Goal: Task Accomplishment & Management: Use online tool/utility

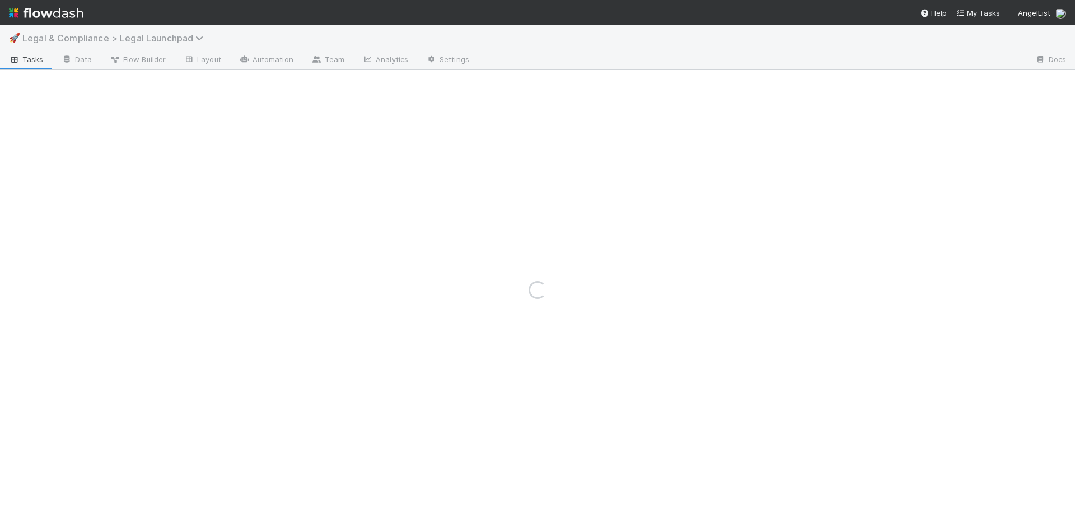
click at [159, 36] on span "Legal & Compliance > Legal Launchpad" at bounding box center [115, 37] width 187 height 11
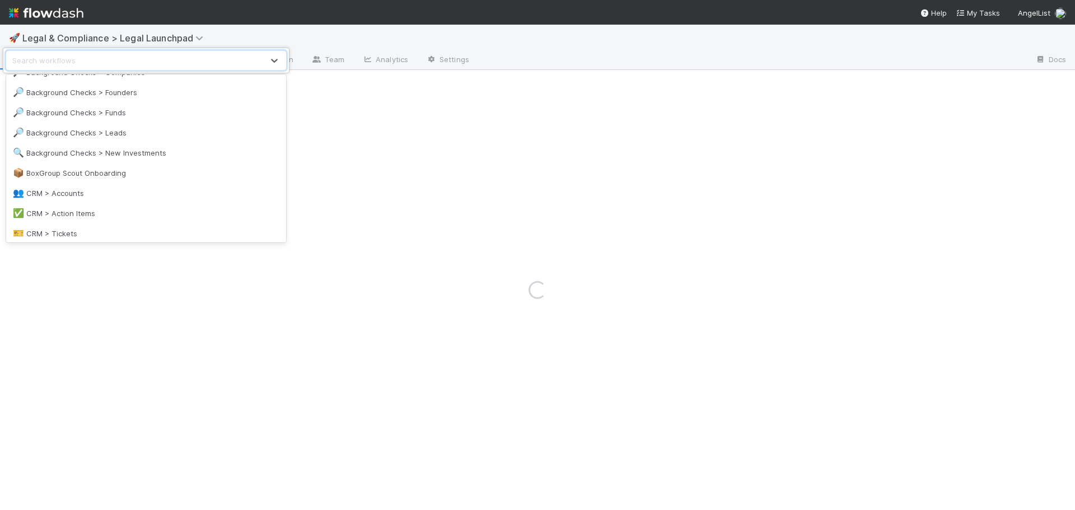
scroll to position [112, 0]
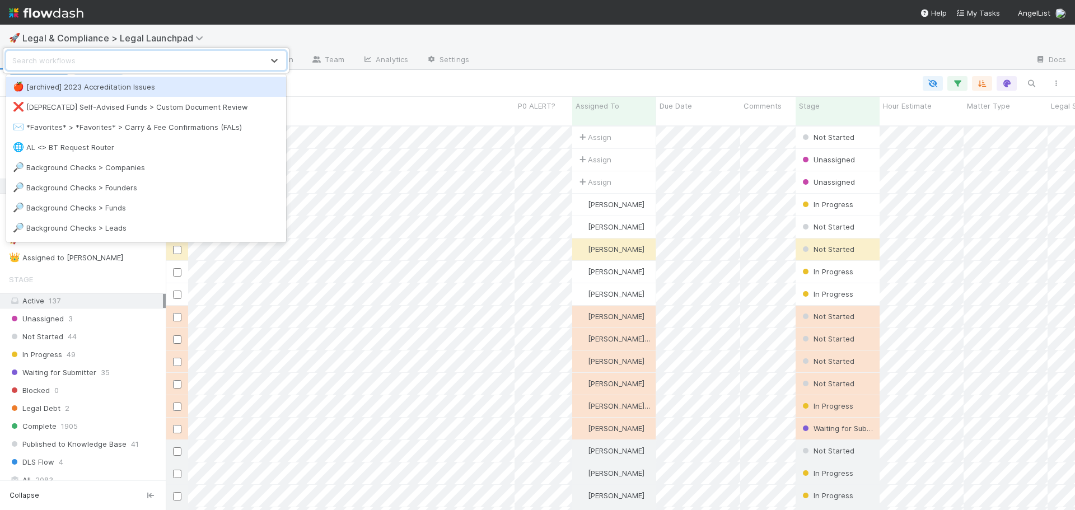
scroll to position [385, 901]
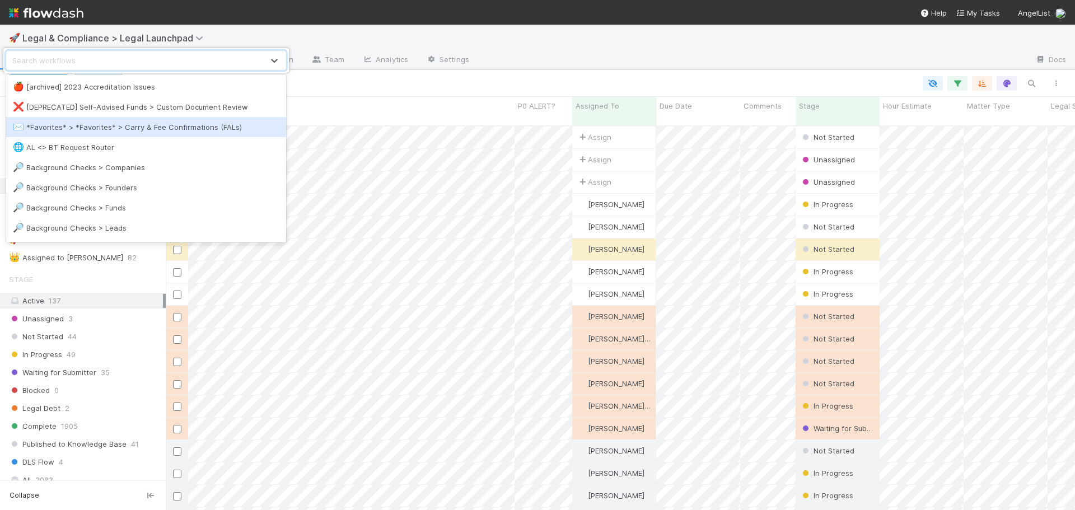
click at [164, 120] on div "✉️ *Favorites* > *Favorites* > Carry & Fee Confirmations (FALs)" at bounding box center [146, 127] width 280 height 20
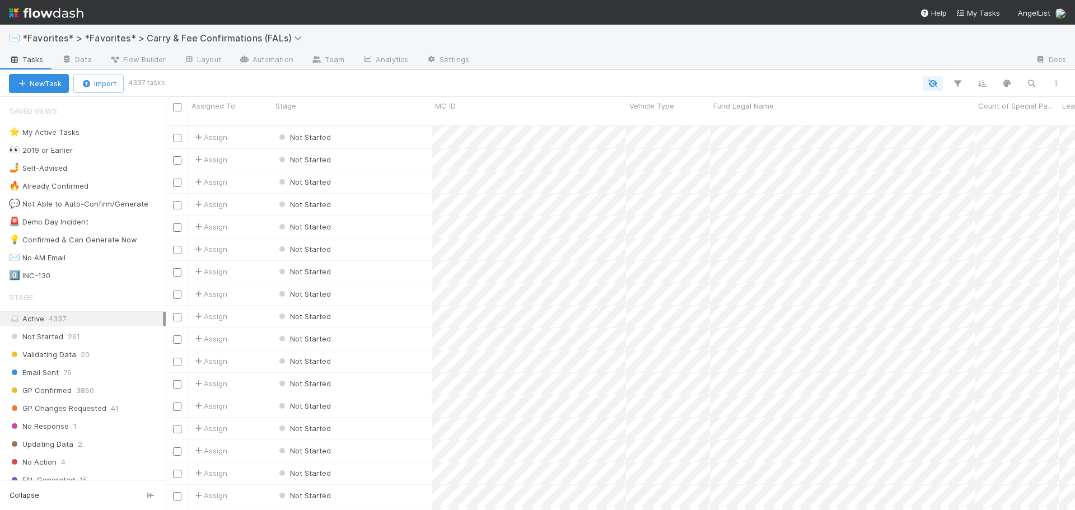
scroll to position [385, 901]
click at [81, 339] on div "Not Started 261" at bounding box center [87, 337] width 157 height 14
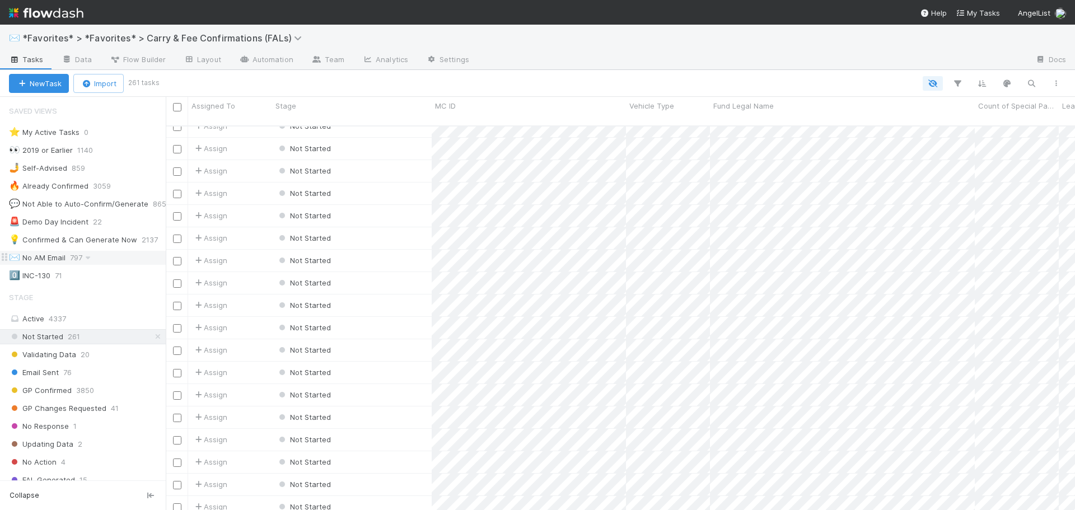
click at [85, 252] on span at bounding box center [87, 258] width 11 height 14
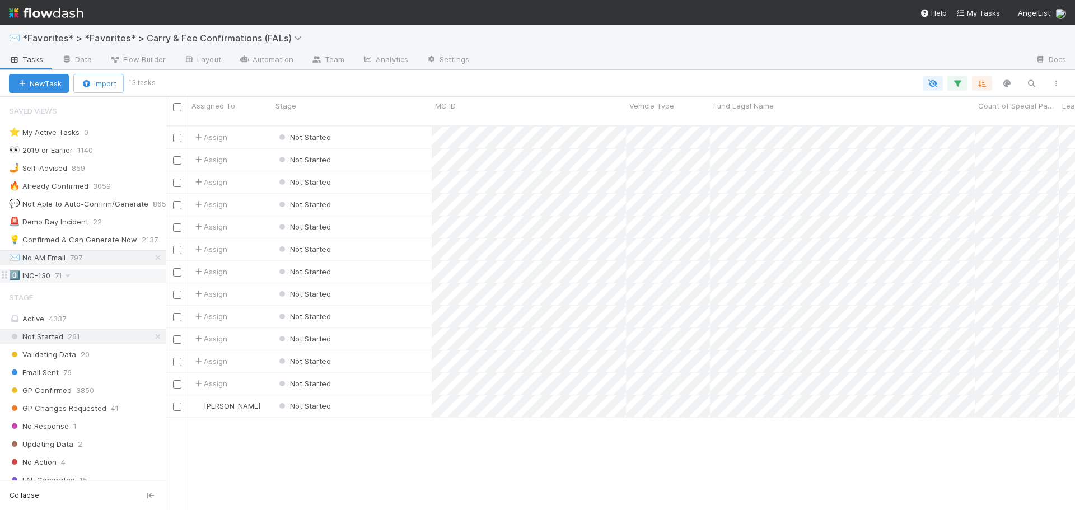
click at [89, 274] on div "0️⃣ INC-130 71" at bounding box center [87, 276] width 157 height 14
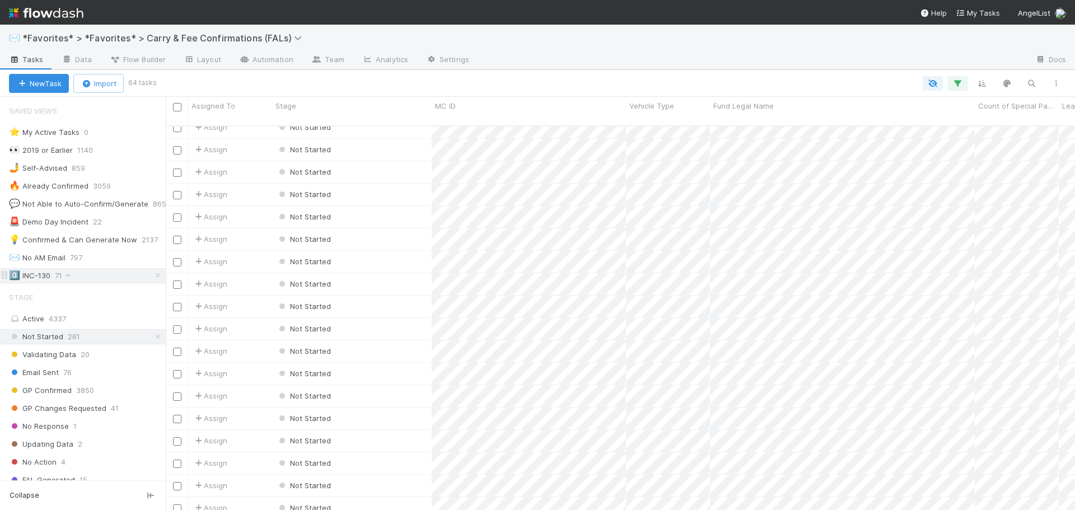
drag, startPoint x: 94, startPoint y: 276, endPoint x: 106, endPoint y: 276, distance: 12.3
click at [94, 276] on div "0️⃣ INC-130 71" at bounding box center [87, 276] width 157 height 14
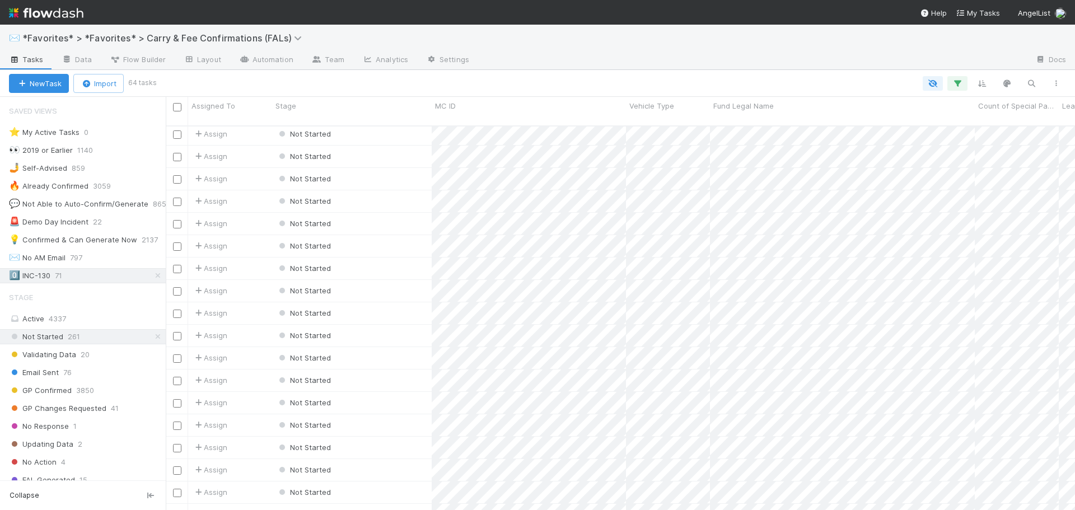
scroll to position [1049, 0]
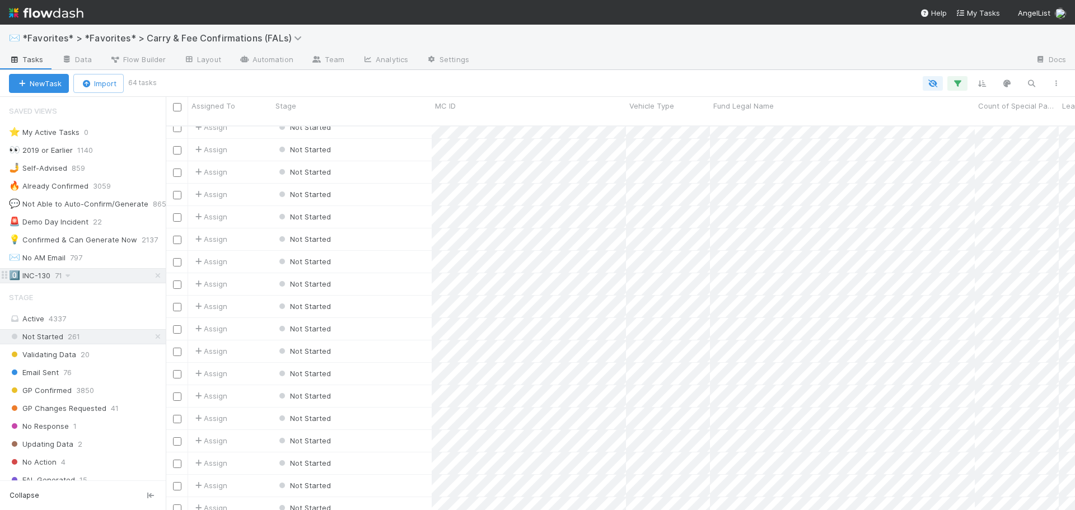
click at [79, 275] on div "0️⃣ INC-130 71" at bounding box center [87, 276] width 157 height 14
click at [99, 274] on div "0️⃣ INC-130 71" at bounding box center [87, 276] width 157 height 14
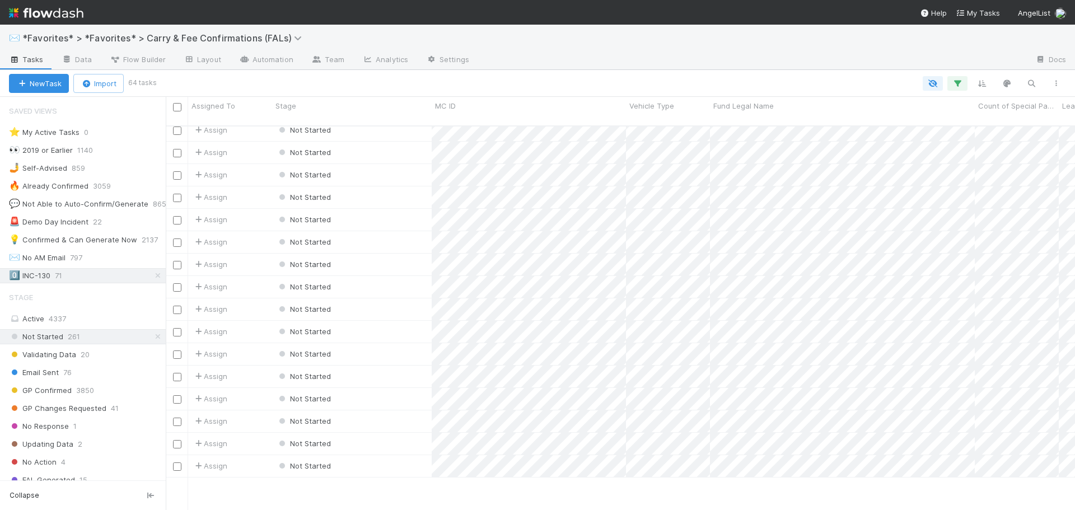
scroll to position [0, 0]
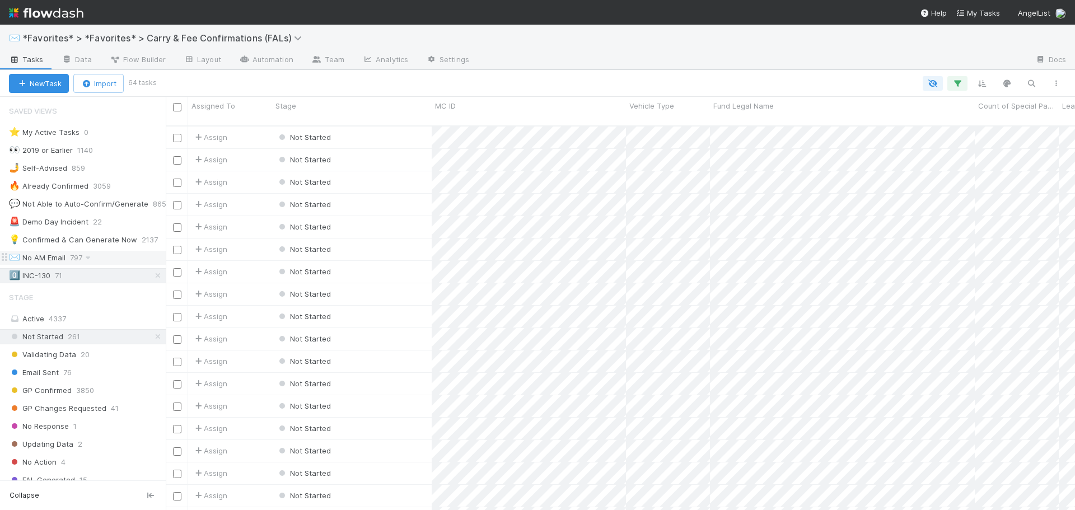
click at [112, 256] on div "✉️ No AM Email 797" at bounding box center [87, 258] width 157 height 14
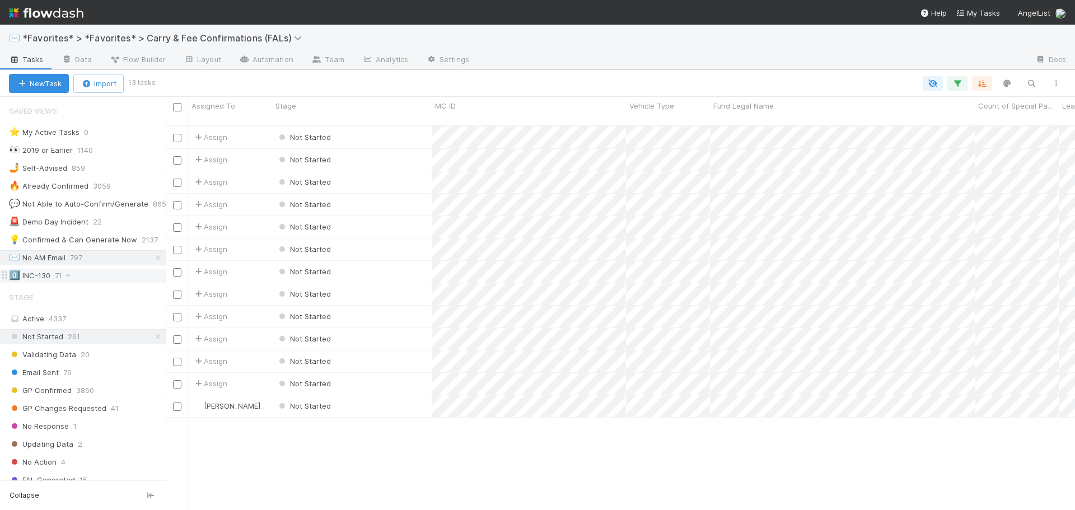
scroll to position [385, 901]
click at [104, 279] on div "0️⃣ INC-130 71" at bounding box center [87, 276] width 157 height 14
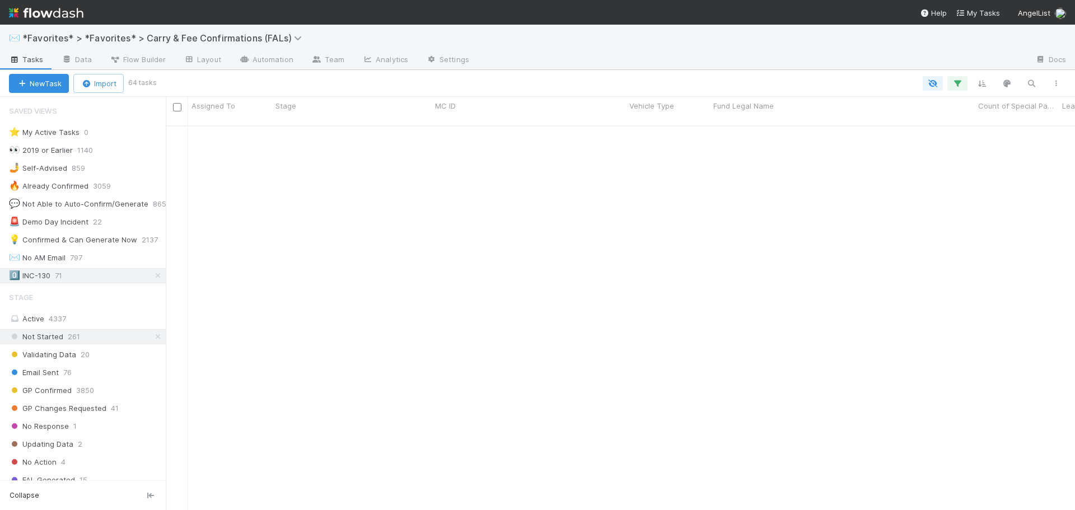
scroll to position [1049, 0]
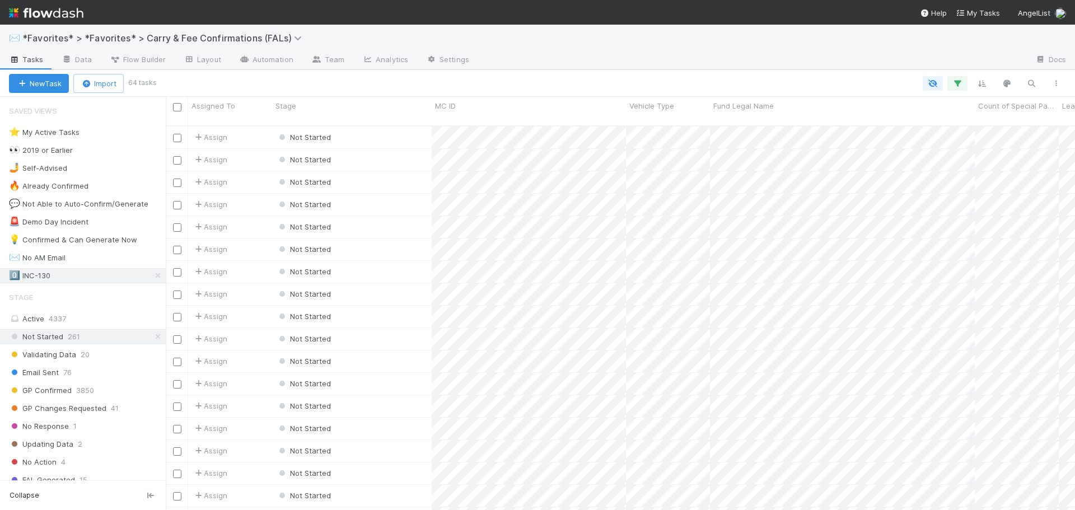
scroll to position [385, 901]
click at [94, 279] on div "0️⃣ INC-130 71" at bounding box center [87, 276] width 157 height 14
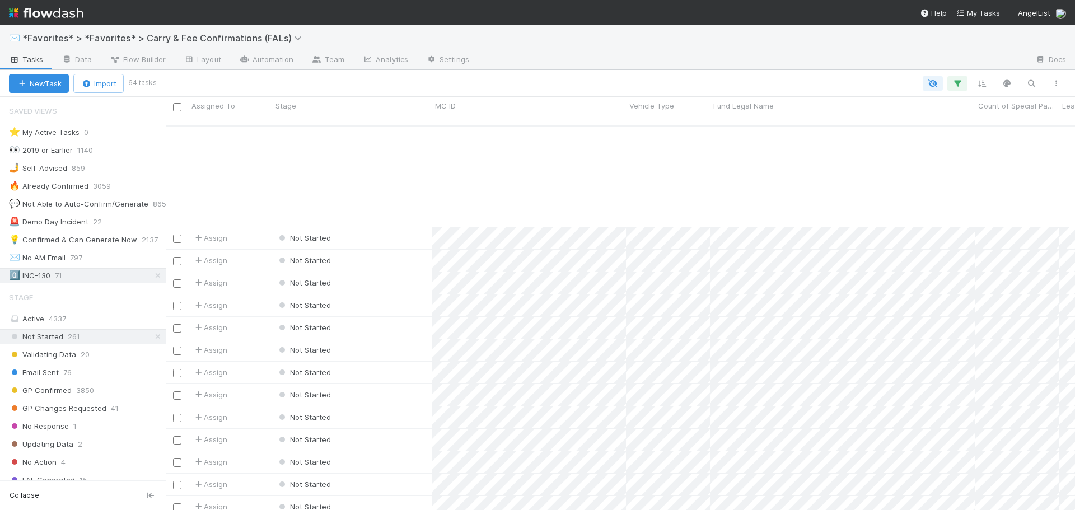
scroll to position [1049, 0]
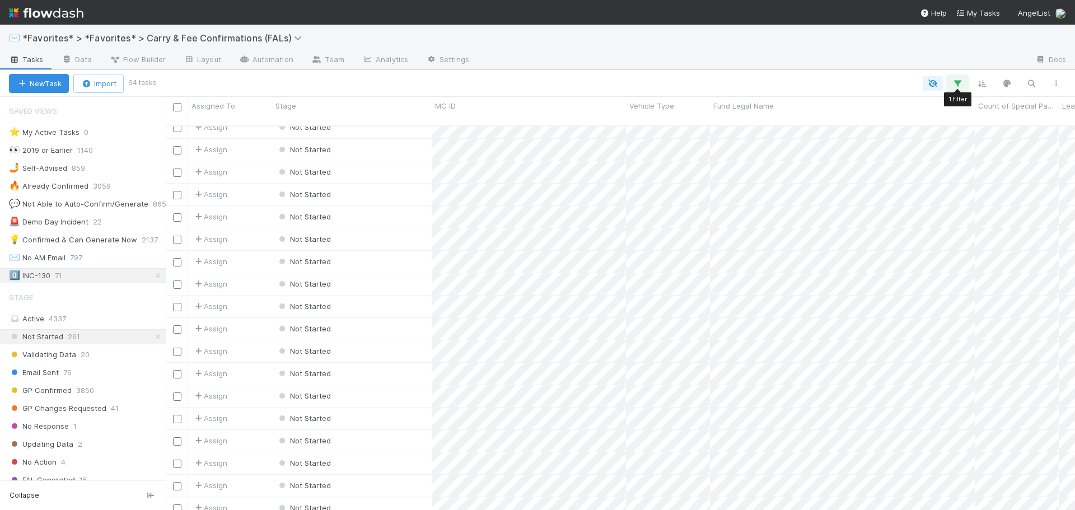
click at [953, 82] on icon "button" at bounding box center [957, 83] width 11 height 10
click at [796, 83] on div "1 filter Reset Filters If Erroneous 0% AL carry (INC-130) is And.. Or if..." at bounding box center [537, 255] width 1075 height 510
click at [152, 338] on icon at bounding box center [157, 336] width 11 height 7
click at [99, 372] on div "Email Sent 76" at bounding box center [87, 373] width 157 height 14
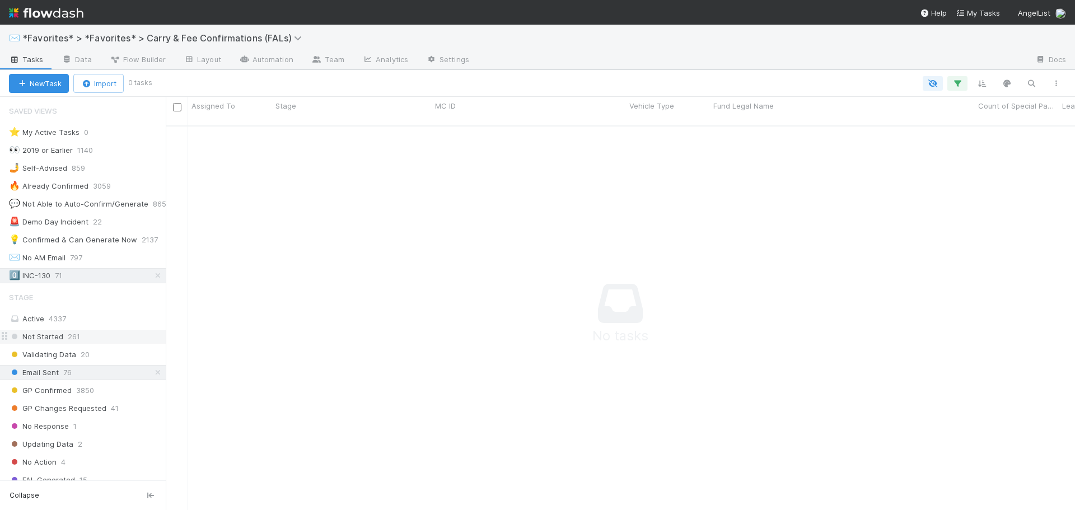
scroll to position [377, 901]
click at [152, 276] on icon at bounding box center [157, 275] width 11 height 7
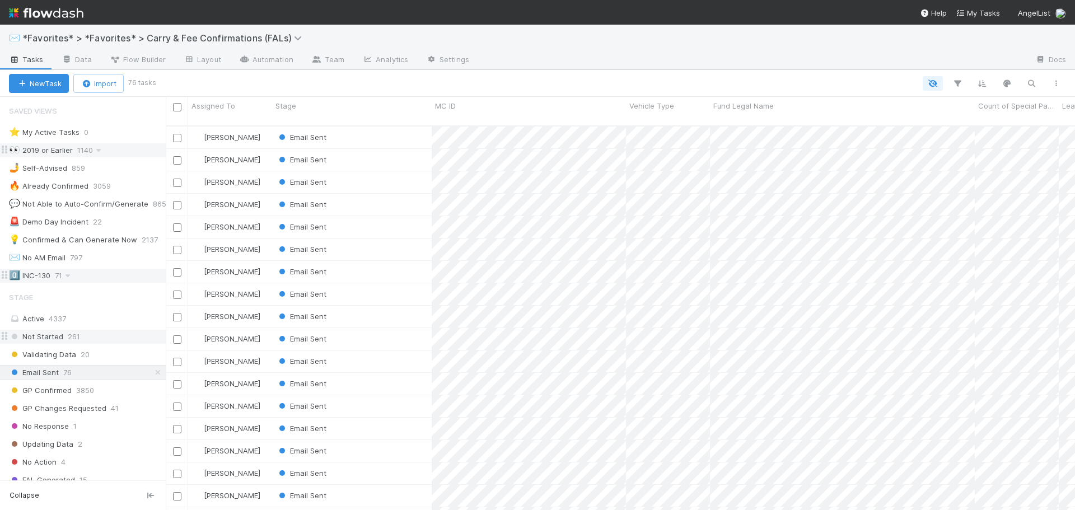
scroll to position [385, 901]
click at [507, 48] on div "✉️ *Favorites* > *Favorites* > Carry & Fee Confirmations (FALs)" at bounding box center [537, 38] width 1075 height 27
click at [530, 50] on div "✉️ *Favorites* > *Favorites* > Carry & Fee Confirmations (FALs)" at bounding box center [537, 38] width 1075 height 27
click at [364, 100] on div "Stage" at bounding box center [352, 105] width 153 height 11
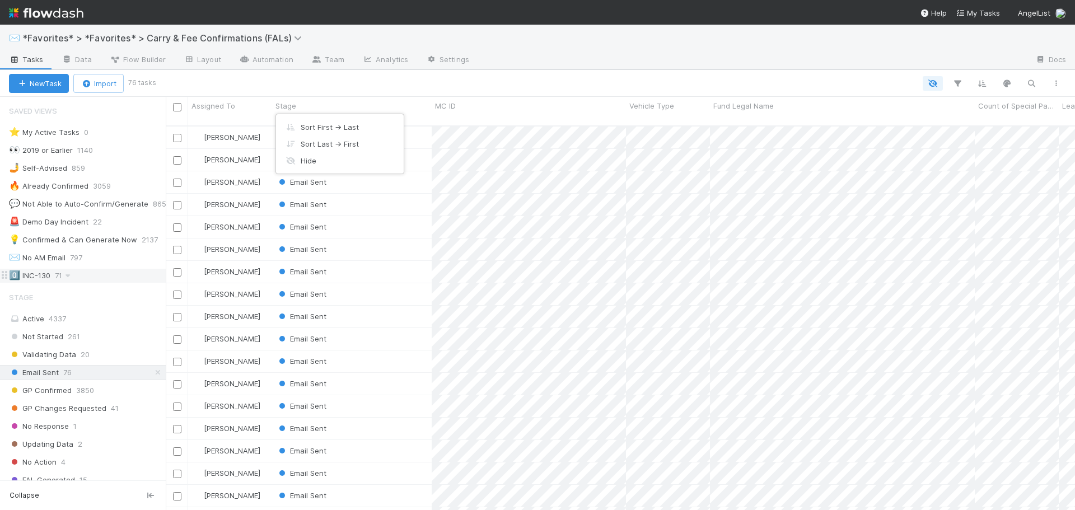
click at [58, 274] on div "Sort First → Last Sort Last → First Hide" at bounding box center [537, 255] width 1075 height 510
click at [47, 278] on div "0️⃣ INC-130" at bounding box center [29, 276] width 41 height 14
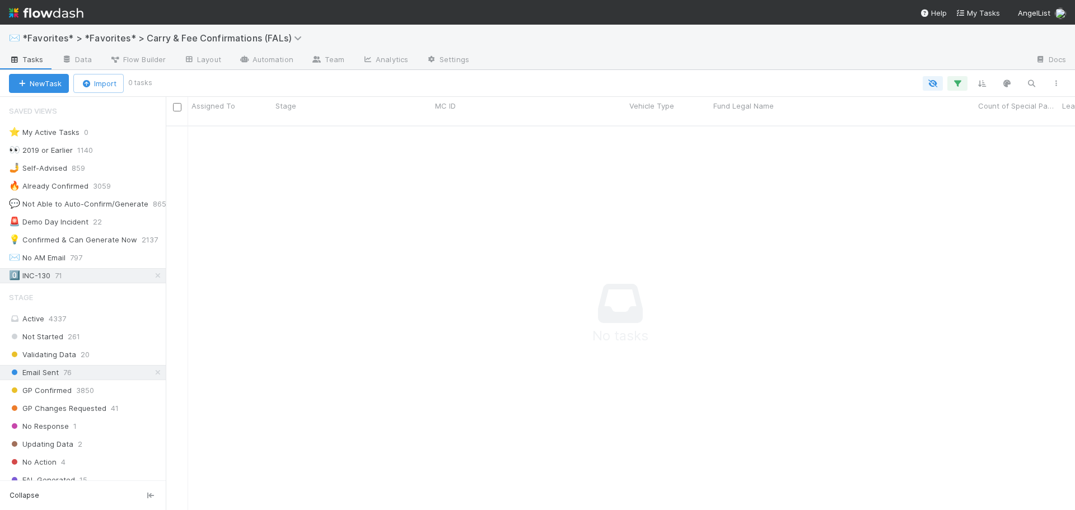
scroll to position [377, 901]
click at [152, 371] on icon at bounding box center [157, 372] width 11 height 7
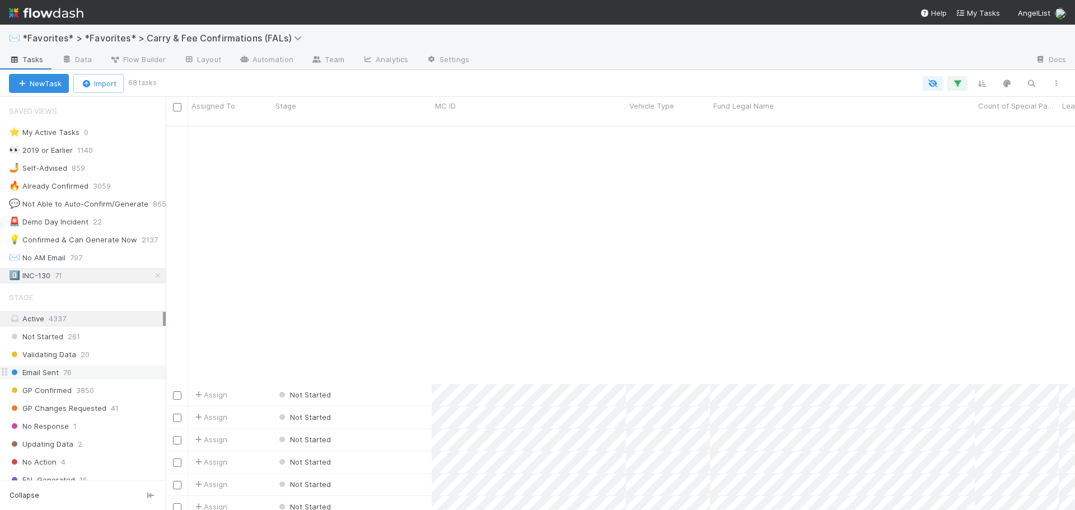
scroll to position [1139, 0]
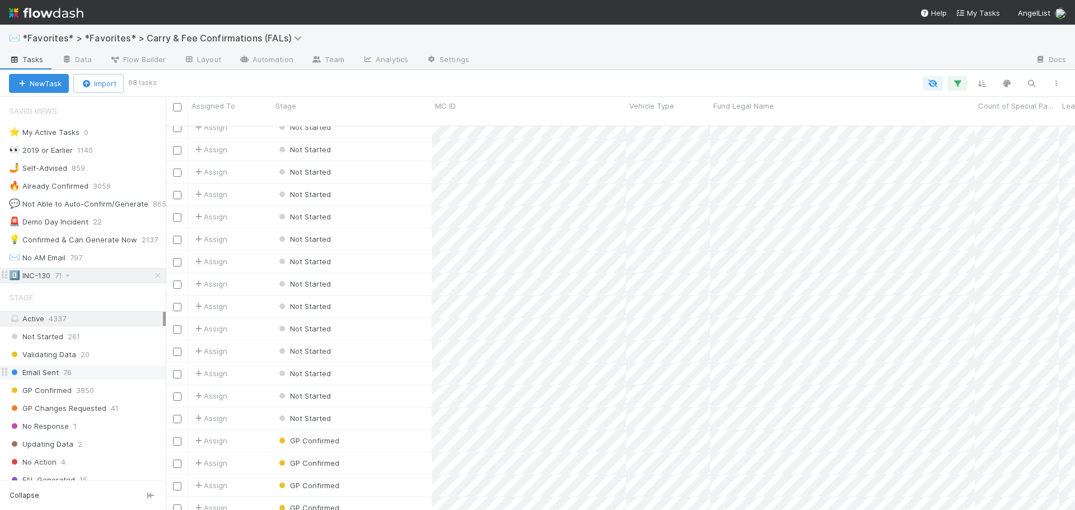
click at [95, 276] on div "0️⃣ INC-130 71" at bounding box center [87, 276] width 157 height 14
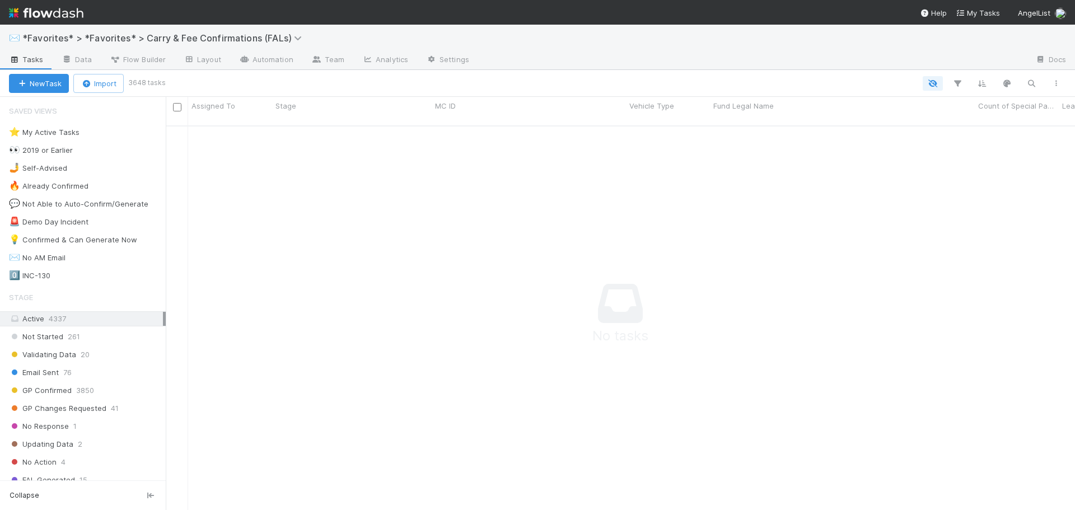
scroll to position [377, 901]
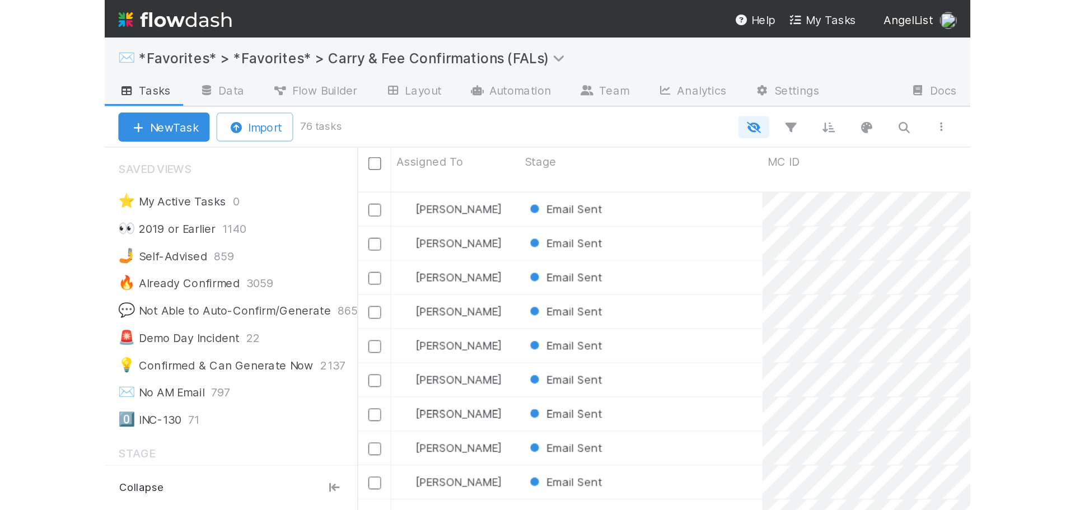
scroll to position [385, 901]
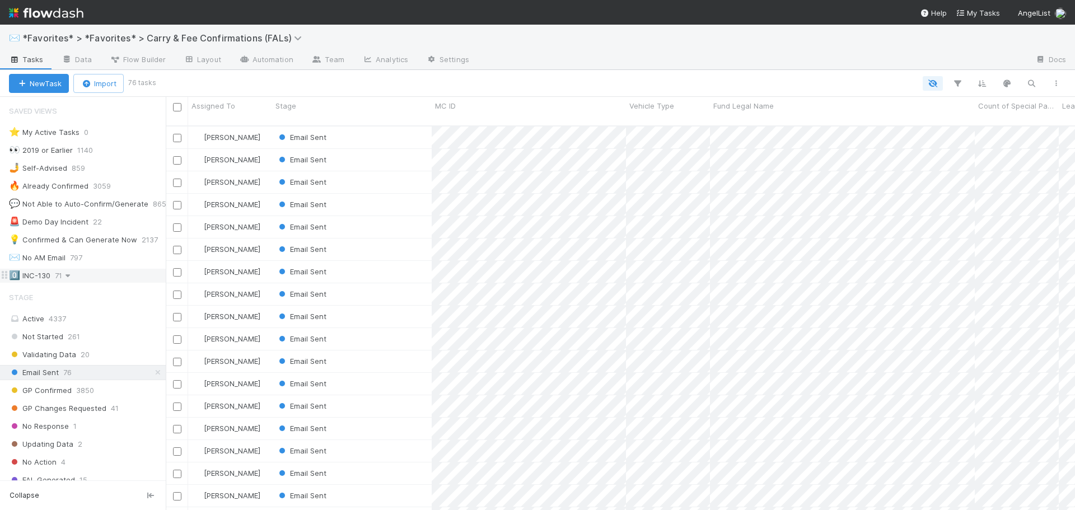
click at [63, 277] on icon at bounding box center [67, 275] width 11 height 7
click at [45, 277] on div "View Settings Default for everyone Rename this view Delete this view" at bounding box center [537, 255] width 1075 height 510
click at [38, 277] on div "0️⃣ INC-130" at bounding box center [29, 276] width 41 height 14
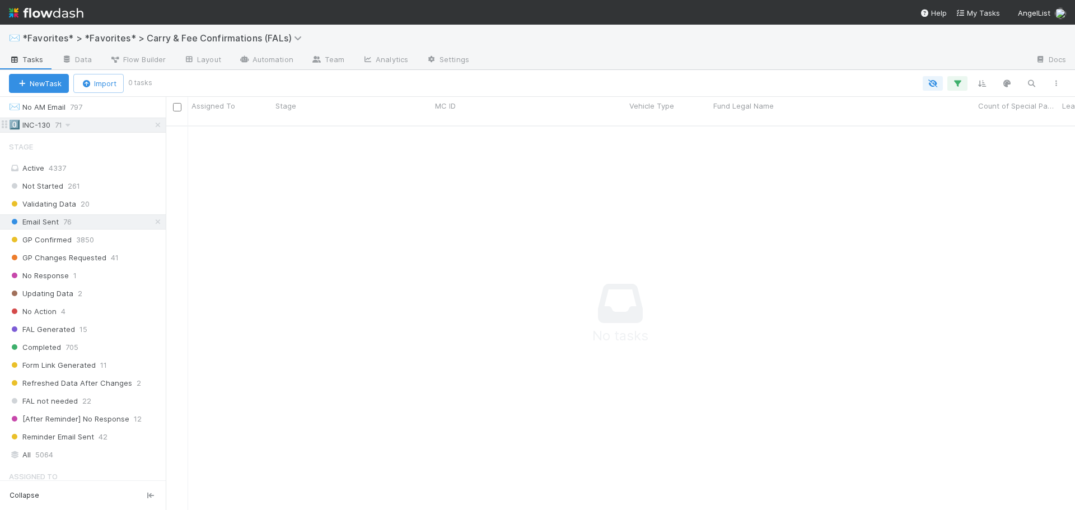
scroll to position [168, 0]
